Goal: Obtain resource: Obtain resource

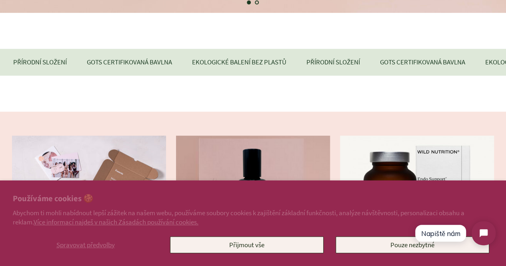
scroll to position [277, 0]
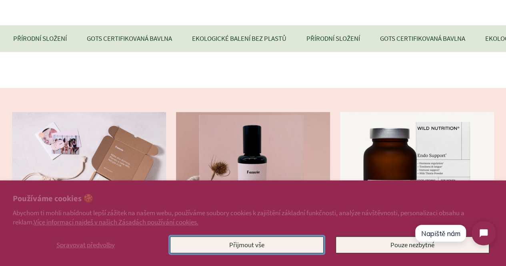
click at [190, 246] on button "Přijmout vše" at bounding box center [247, 245] width 154 height 17
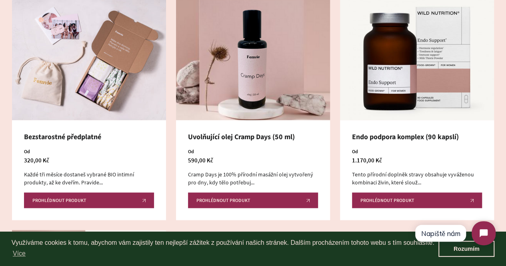
scroll to position [396, 0]
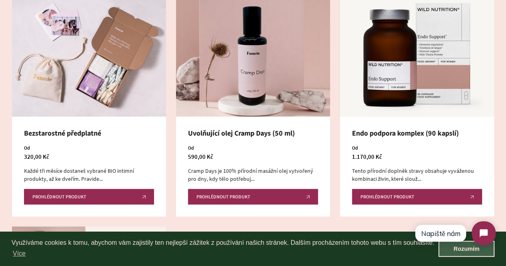
click at [455, 255] on link "Rozumím" at bounding box center [467, 249] width 56 height 16
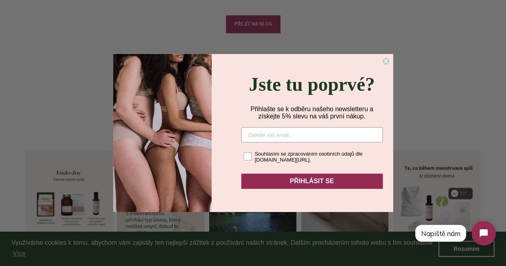
scroll to position [3441, 0]
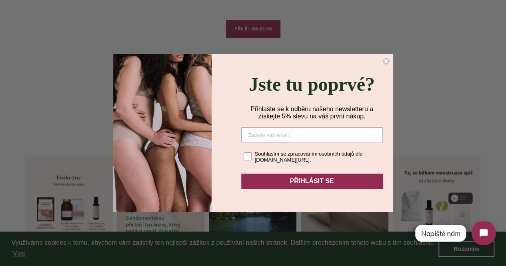
click at [382, 58] on circle "Close dialog" at bounding box center [386, 62] width 8 height 8
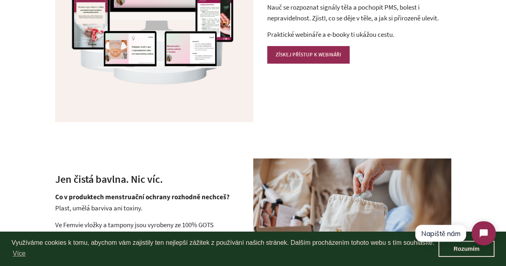
scroll to position [1703, 0]
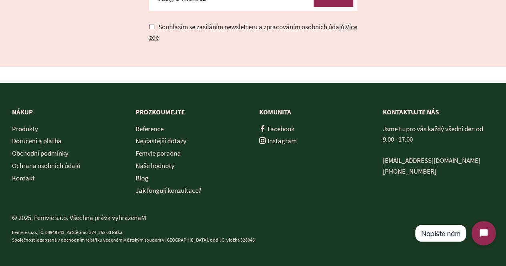
scroll to position [1812, 0]
click at [143, 177] on link "Blog" at bounding box center [142, 178] width 13 height 9
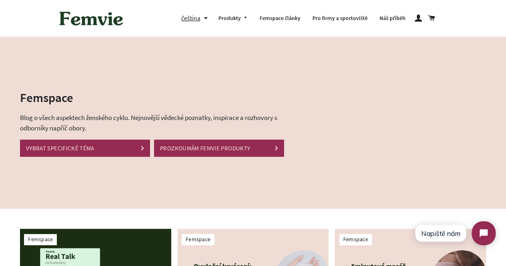
click at [74, 151] on link "VYBRAT SPECIFICKÉ TÉMA" at bounding box center [85, 148] width 130 height 17
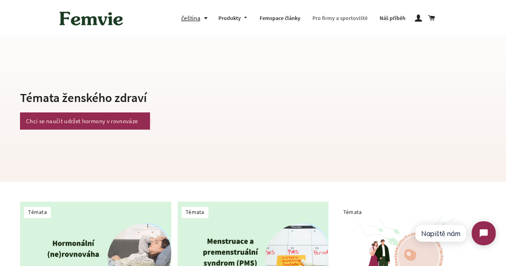
click at [335, 16] on link "Pro firmy a sportoviště" at bounding box center [340, 18] width 67 height 21
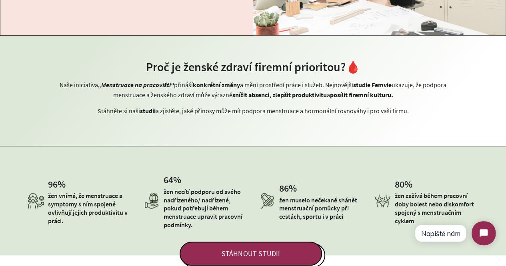
scroll to position [237, 0]
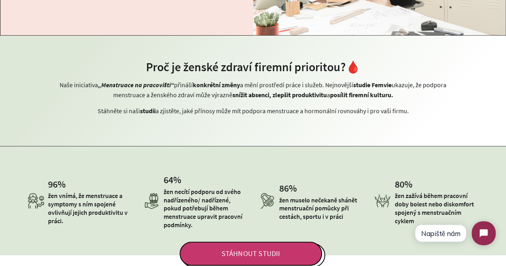
click at [232, 254] on span "STÁHNOUT STUDII" at bounding box center [251, 254] width 143 height 24
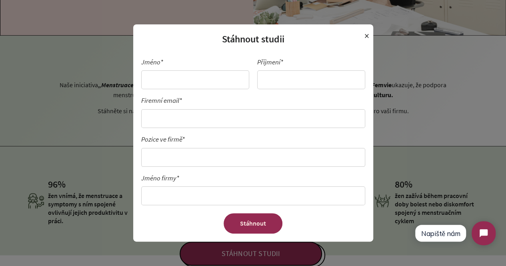
click at [364, 36] on h2 "Stáhnout studii" at bounding box center [253, 39] width 224 height 14
click at [366, 36] on span "×" at bounding box center [367, 35] width 5 height 15
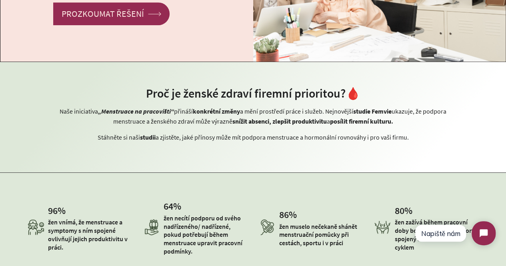
scroll to position [0, 0]
